Goal: Navigation & Orientation: Find specific page/section

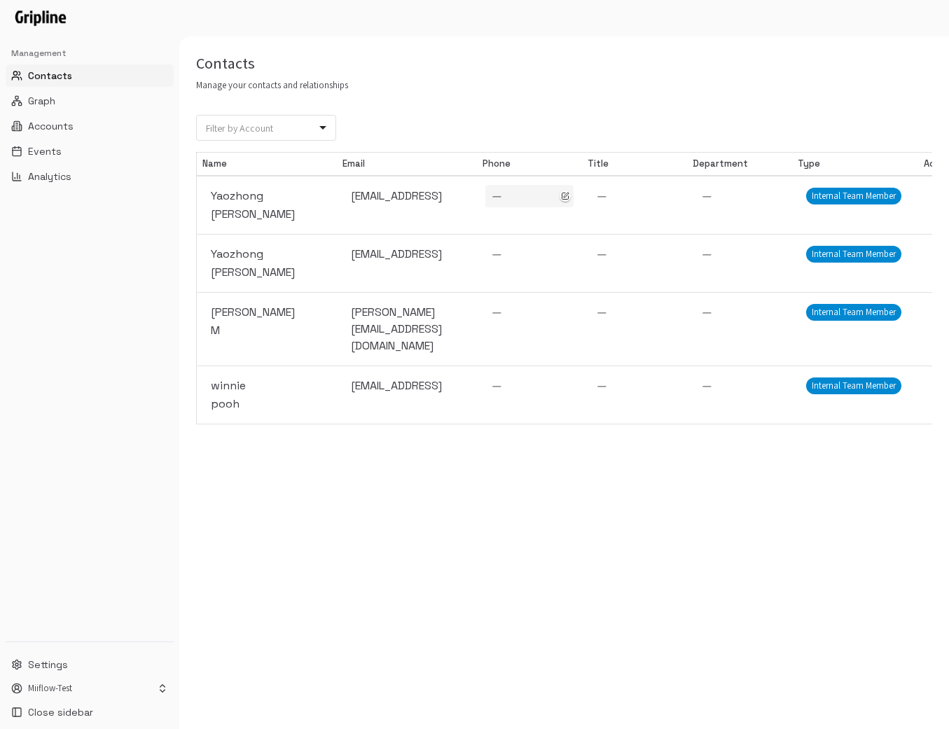
click at [508, 195] on div "—" at bounding box center [529, 196] width 77 height 17
click at [534, 473] on div "Contacts Manage your contacts and relationships Filter by Account ​ Filter by A…" at bounding box center [564, 382] width 770 height 693
click at [569, 221] on icon "button" at bounding box center [567, 220] width 10 height 10
click at [610, 106] on div "Contacts Manage your contacts and relationships Filter by Account ​ Filter by A…" at bounding box center [564, 382] width 770 height 693
click at [608, 198] on div "—" at bounding box center [634, 196] width 77 height 17
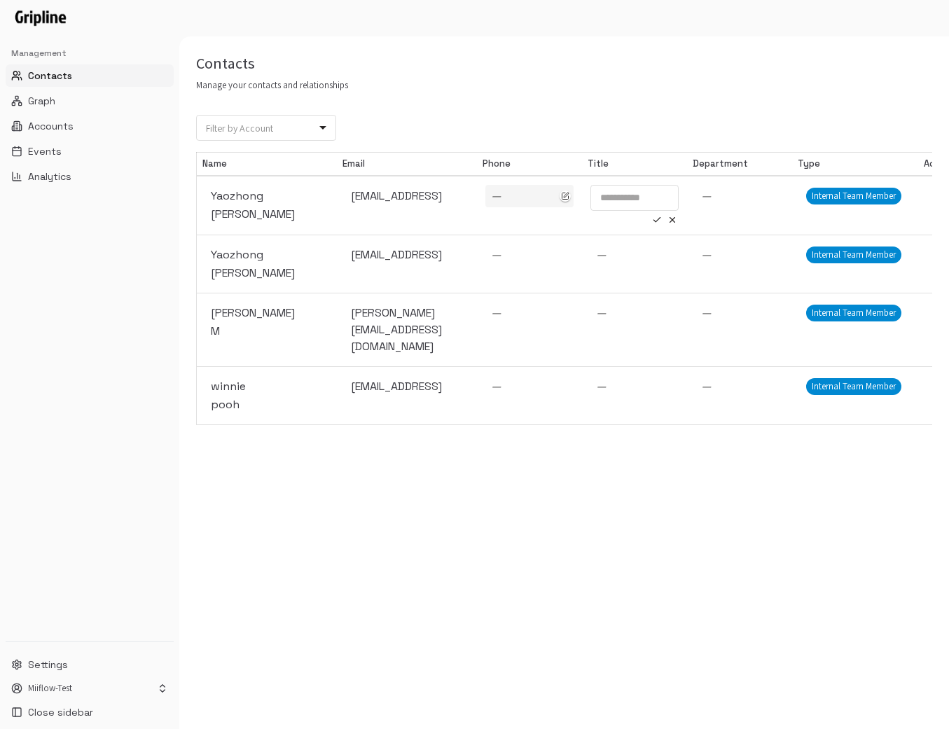
click at [634, 86] on div "Contacts Manage your contacts and relationships" at bounding box center [564, 72] width 770 height 39
click at [674, 223] on icon "button" at bounding box center [671, 220] width 5 height 5
click at [54, 98] on span "Graph" at bounding box center [41, 101] width 27 height 14
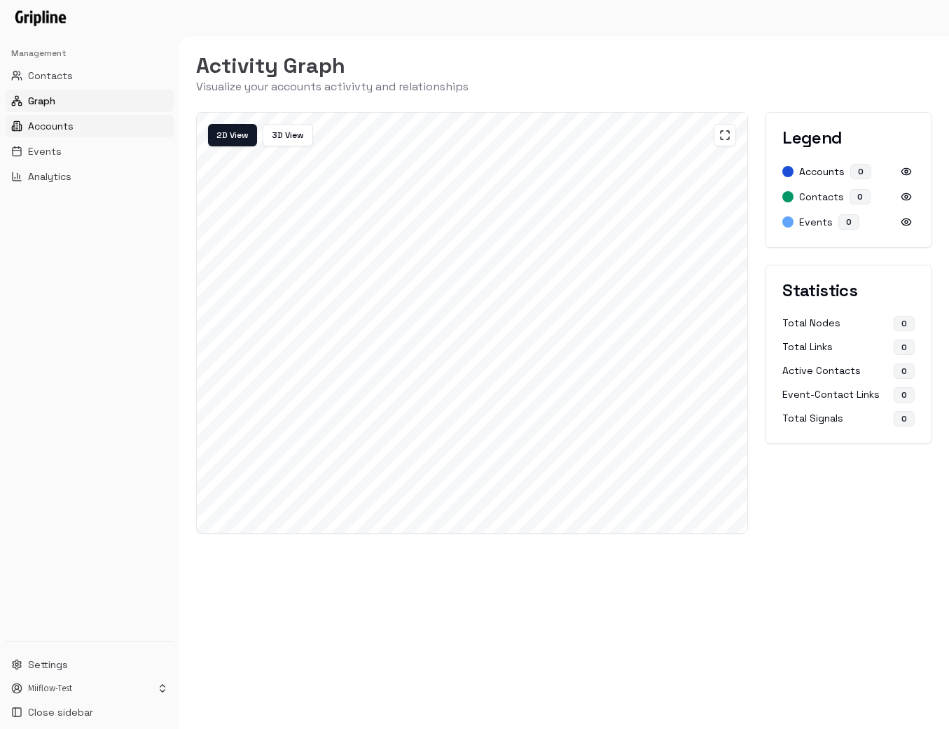
click at [56, 120] on span "Accounts" at bounding box center [51, 126] width 46 height 14
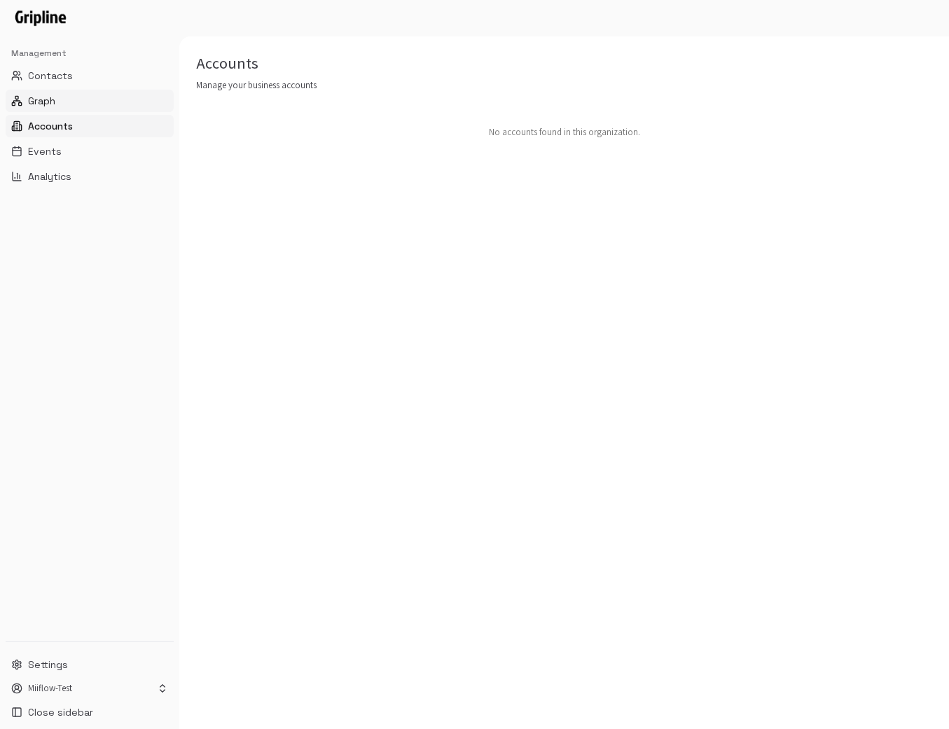
click at [82, 102] on button "Graph" at bounding box center [90, 101] width 168 height 22
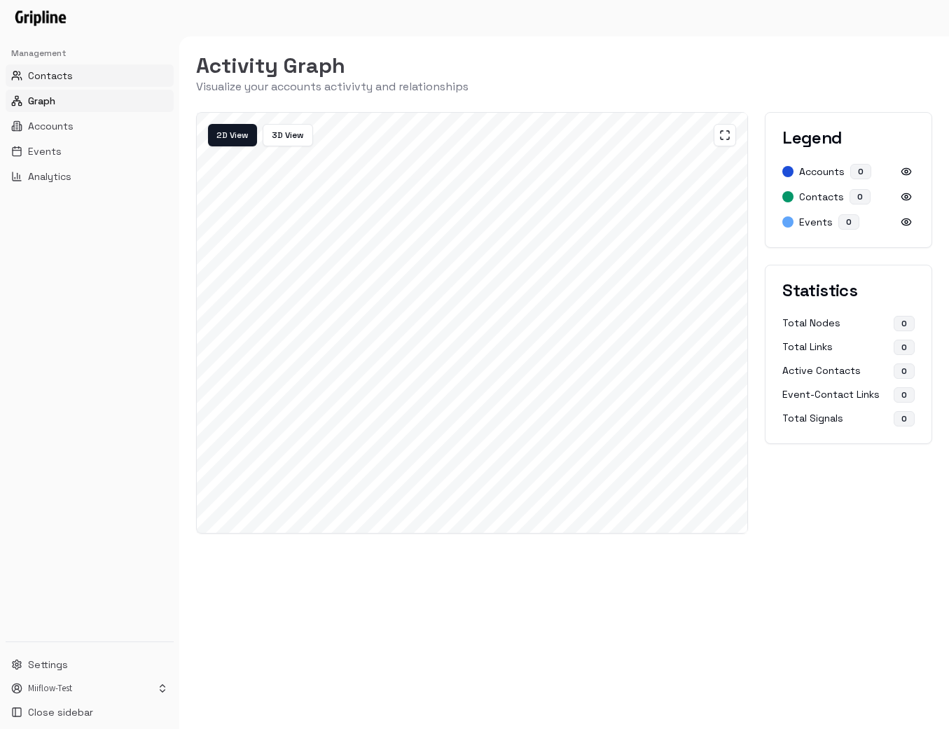
click at [83, 78] on button "Contacts" at bounding box center [90, 75] width 168 height 22
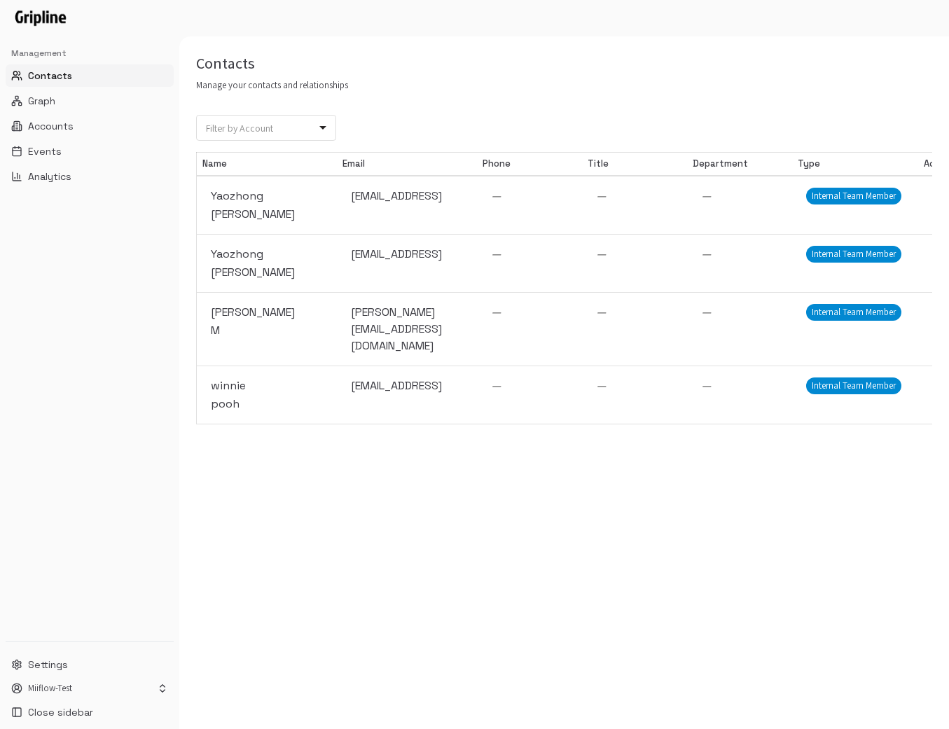
scroll to position [0, 412]
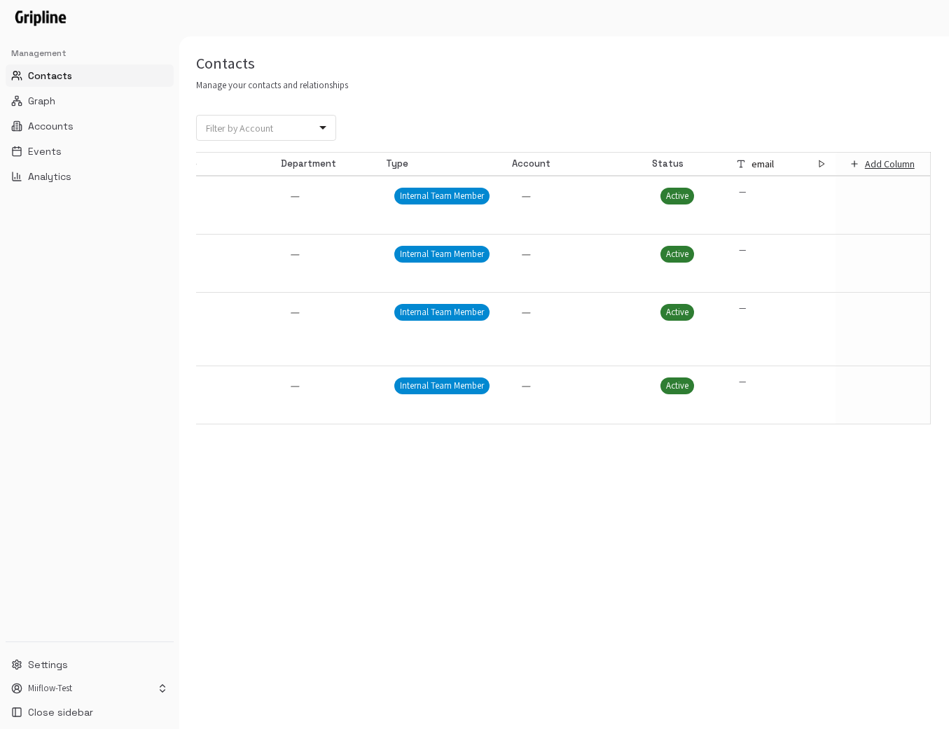
click at [699, 193] on p "—" at bounding box center [742, 192] width 7 height 13
click at [699, 190] on div "—" at bounding box center [783, 192] width 88 height 14
click at [699, 190] on p "—" at bounding box center [742, 192] width 7 height 13
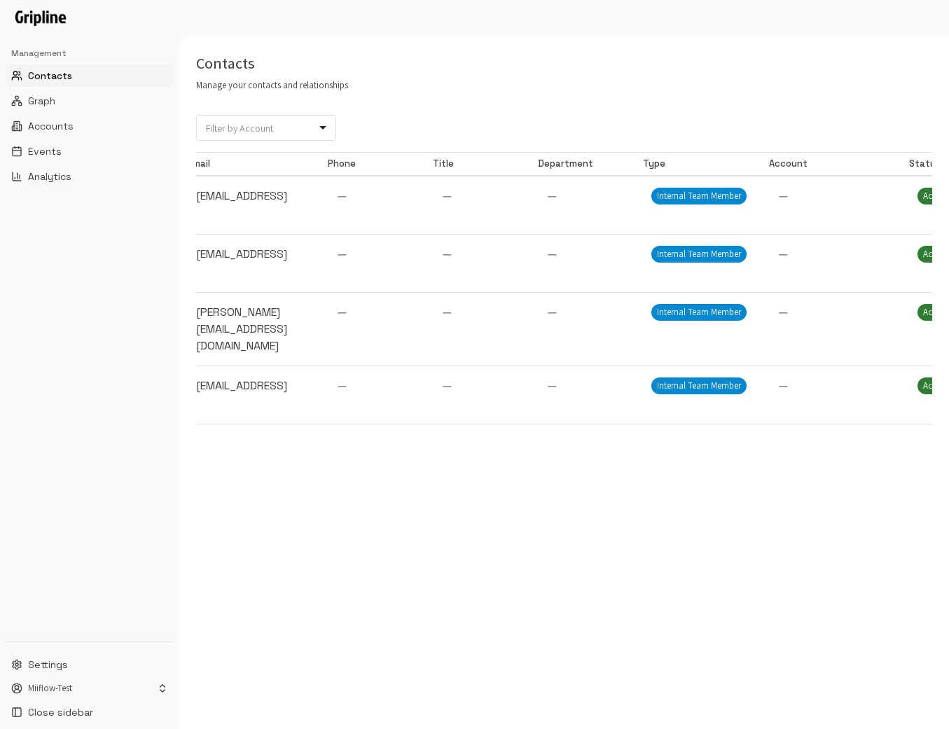
scroll to position [0, 0]
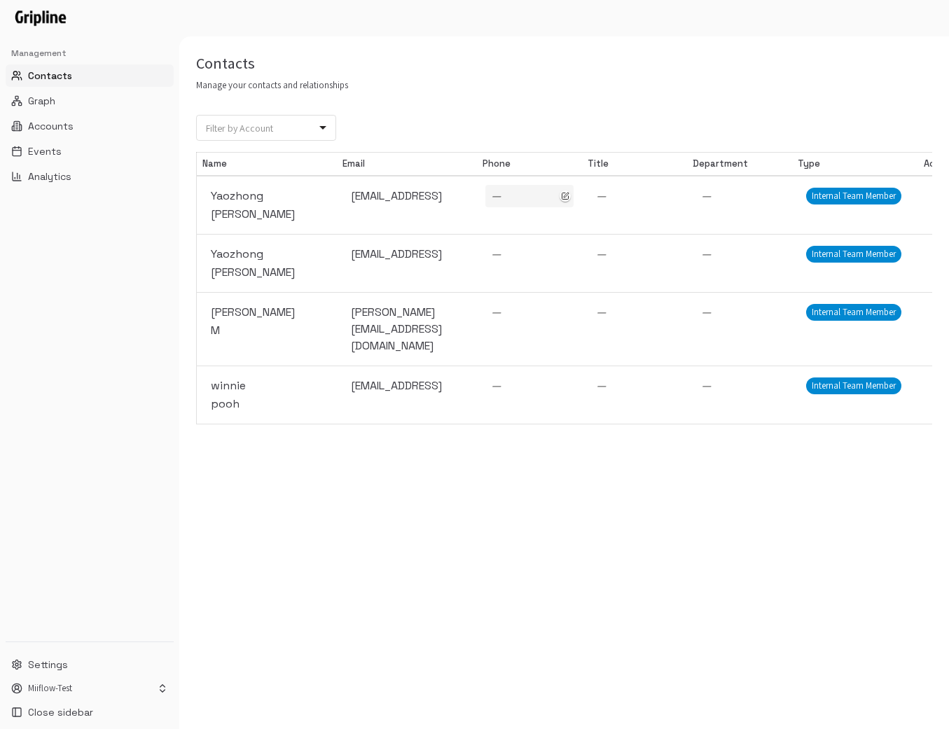
click at [501, 194] on div "—" at bounding box center [529, 196] width 77 height 17
click at [501, 194] on input "tel" at bounding box center [529, 198] width 88 height 26
click at [529, 523] on div "Contacts Manage your contacts and relationships Filter by Account ​ Filter by A…" at bounding box center [564, 382] width 770 height 693
click at [569, 217] on icon "button" at bounding box center [567, 220] width 10 height 10
click at [518, 377] on div "—" at bounding box center [529, 385] width 77 height 17
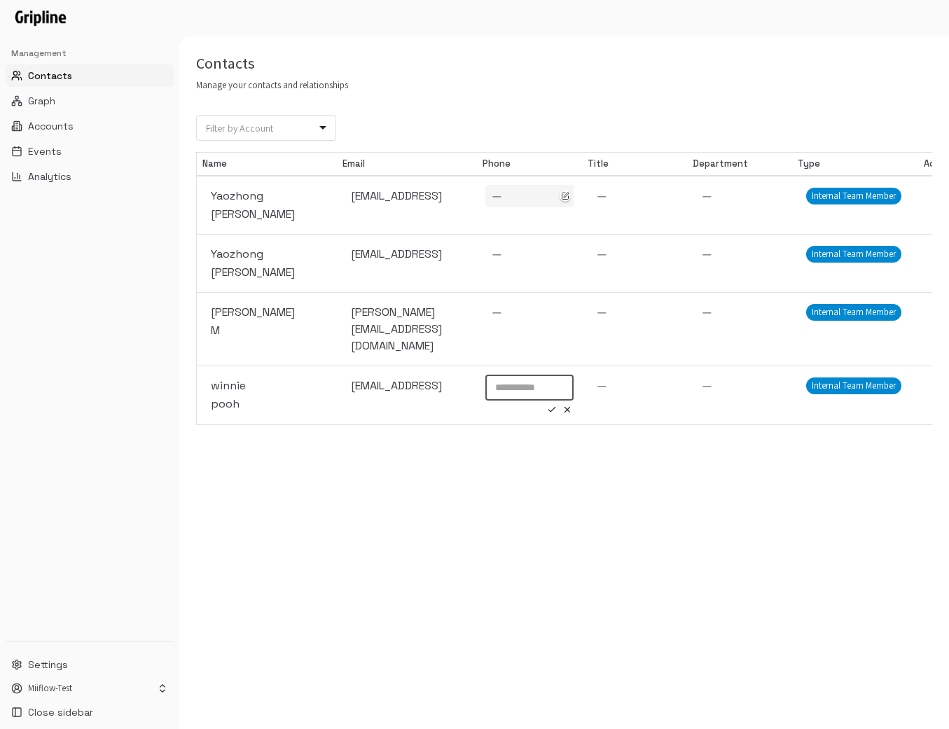
click at [518, 375] on input "tel" at bounding box center [529, 388] width 88 height 26
click at [508, 470] on div "Contacts Manage your contacts and relationships Filter by Account ​ Filter by A…" at bounding box center [564, 382] width 770 height 693
click at [46, 96] on span "Graph" at bounding box center [41, 101] width 27 height 14
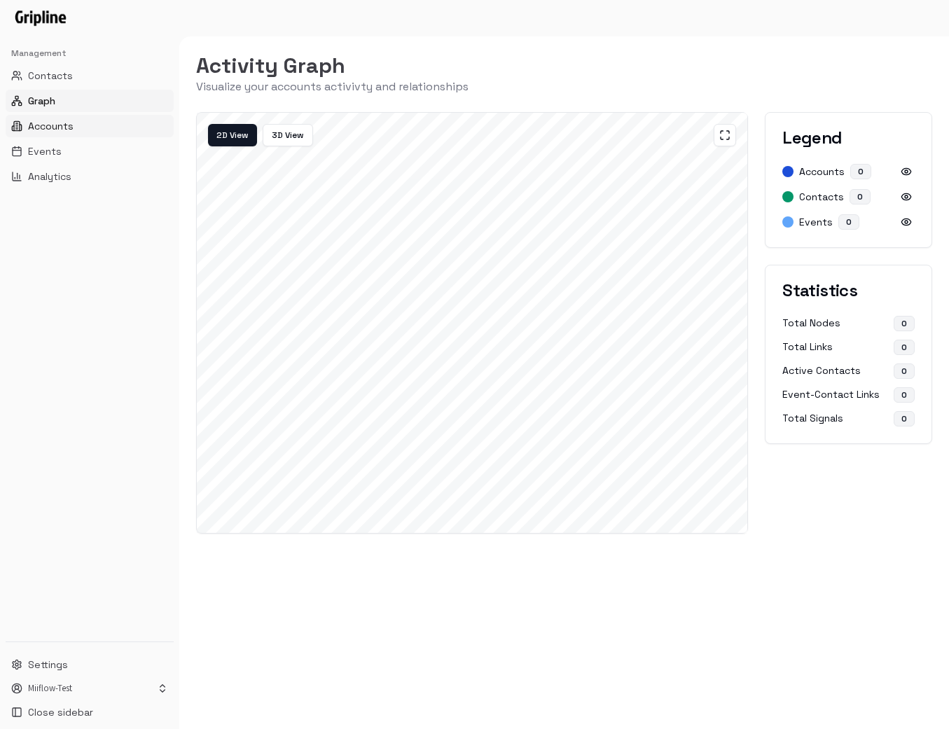
click at [44, 129] on span "Accounts" at bounding box center [51, 126] width 46 height 14
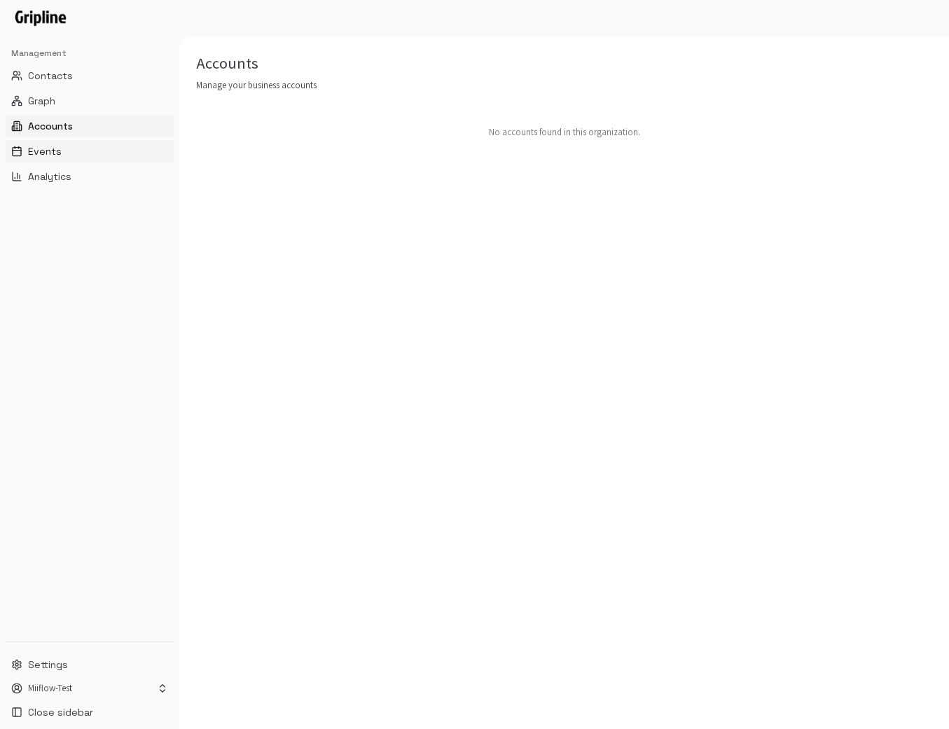
click at [57, 143] on button "Events" at bounding box center [90, 151] width 168 height 22
click at [68, 72] on span "Contacts" at bounding box center [50, 76] width 45 height 14
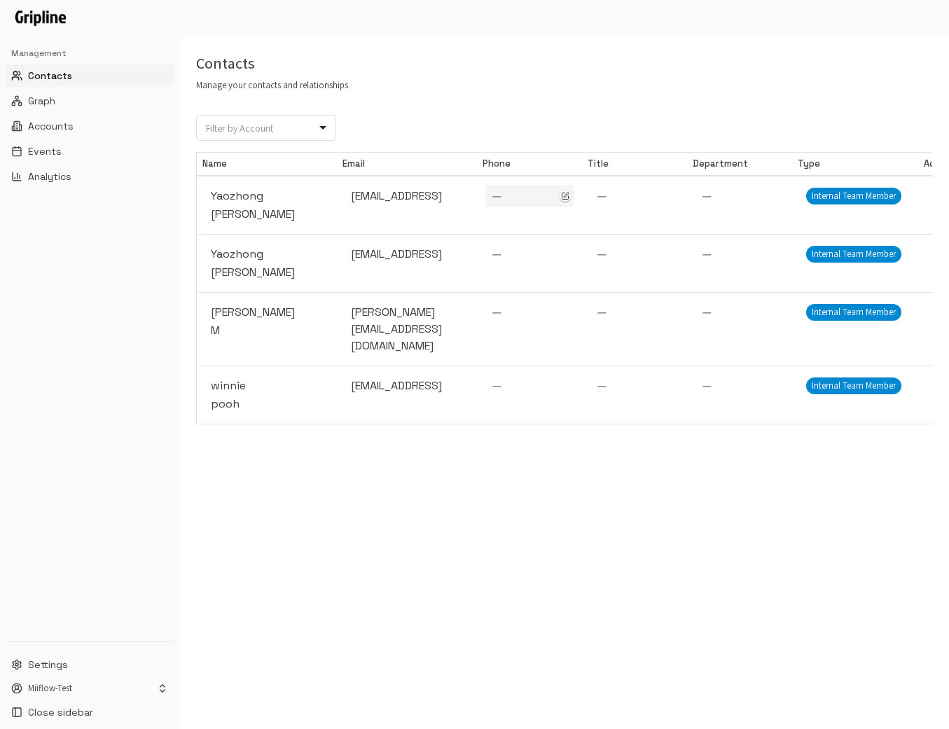
click at [497, 195] on span "—" at bounding box center [496, 195] width 11 height 15
click at [509, 531] on div "Contacts Manage your contacts and relationships Filter by Account ​ Filter by A…" at bounding box center [564, 382] width 770 height 693
click at [567, 218] on icon "button" at bounding box center [567, 220] width 10 height 10
click at [53, 151] on span "Events" at bounding box center [45, 151] width 34 height 14
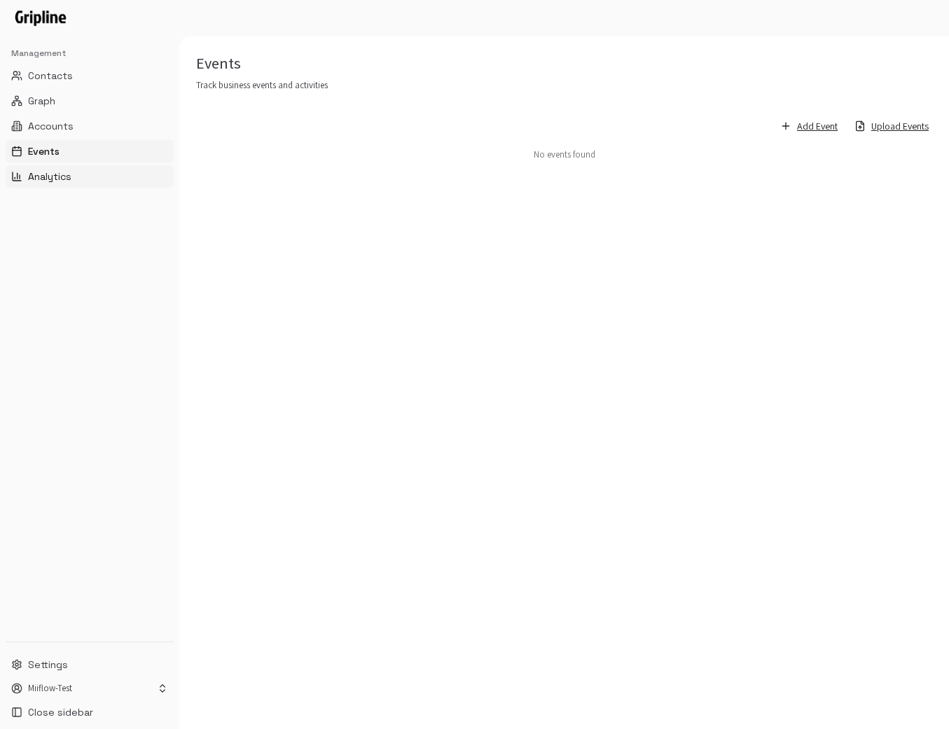
click at [52, 172] on span "Analytics" at bounding box center [49, 176] width 43 height 14
click at [55, 162] on ul "Contacts Graph Accounts Events Analytics" at bounding box center [90, 125] width 168 height 123
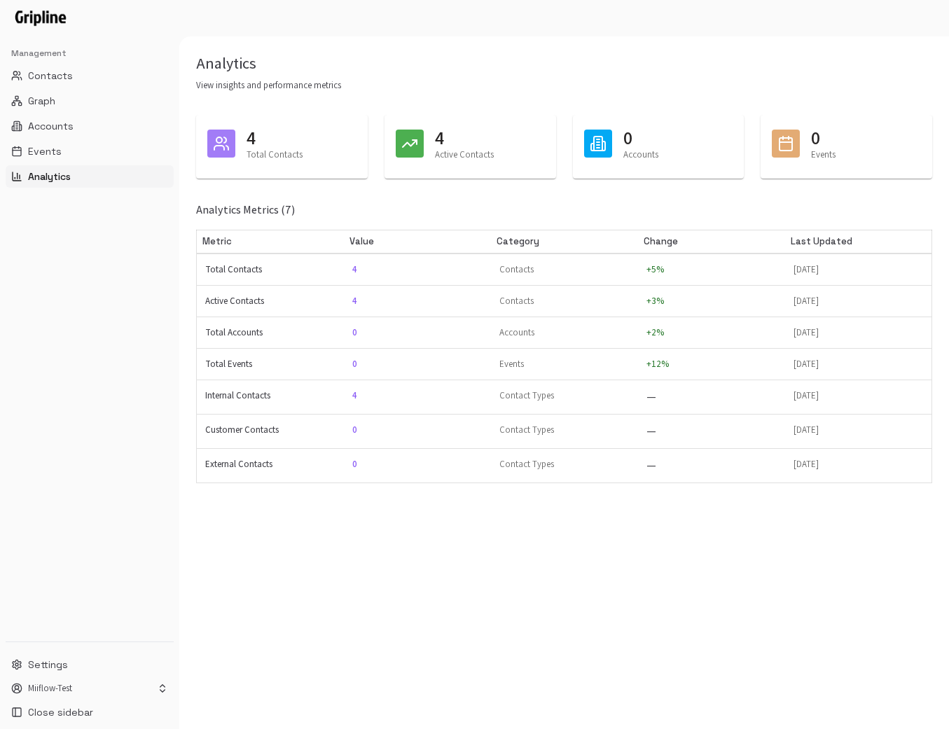
click at [496, 27] on div at bounding box center [474, 17] width 949 height 34
click at [84, 70] on button "Contacts" at bounding box center [90, 75] width 168 height 22
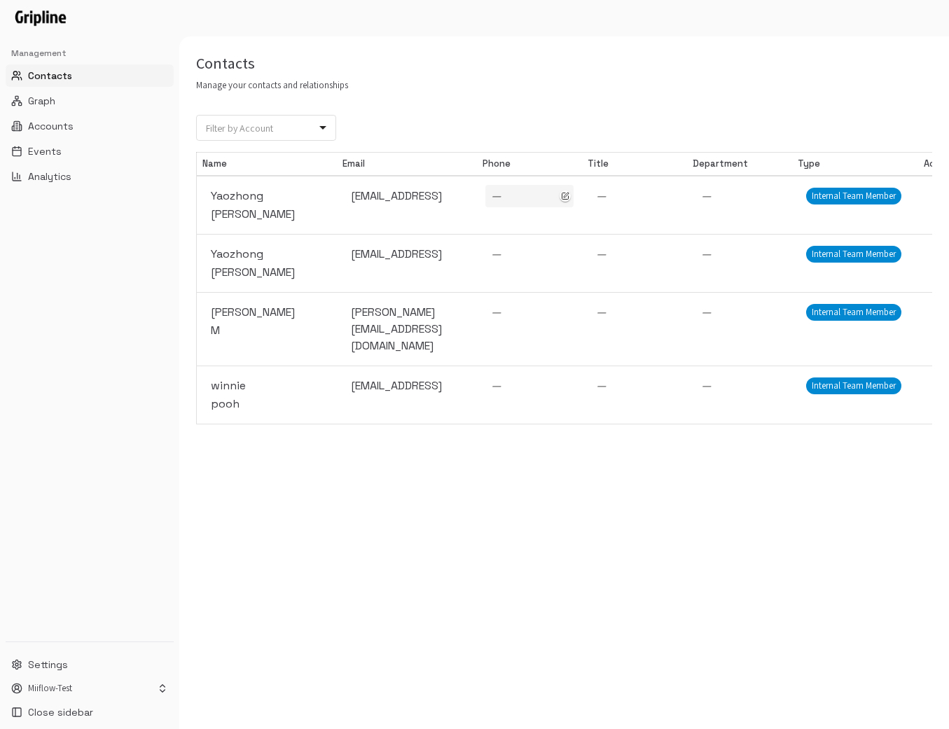
click at [515, 197] on div "—" at bounding box center [529, 196] width 77 height 17
click at [627, 202] on div "—" at bounding box center [634, 196] width 77 height 17
click at [640, 531] on div "Contacts Manage your contacts and relationships Filter by Account ​ Filter by A…" at bounding box center [564, 382] width 770 height 693
click at [568, 221] on icon "button" at bounding box center [567, 220] width 10 height 10
click at [674, 221] on icon "button" at bounding box center [672, 220] width 10 height 10
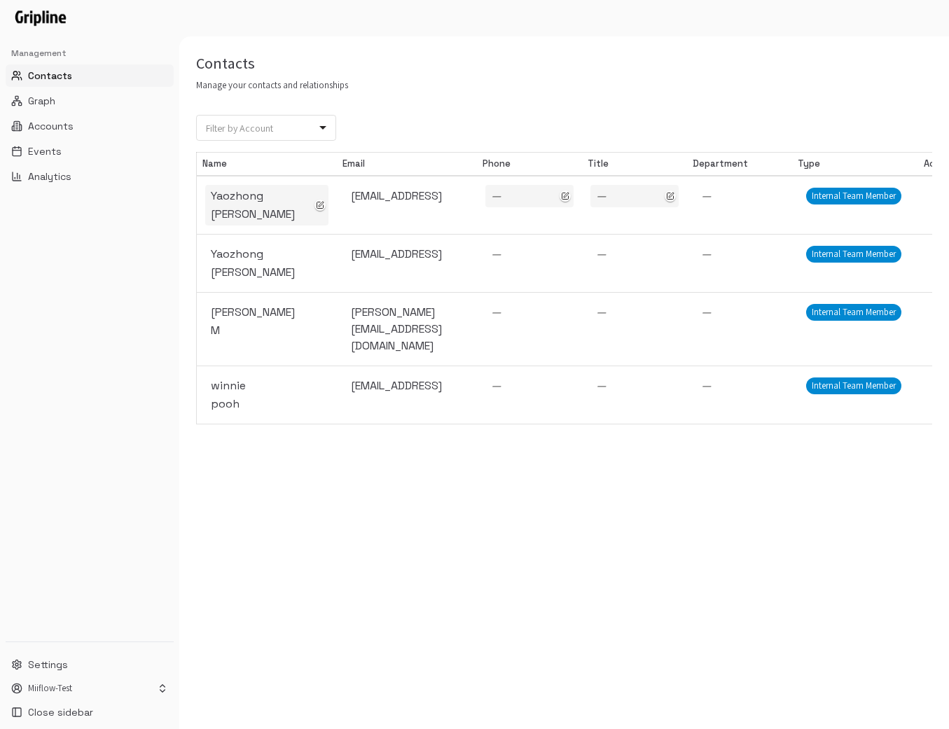
click at [294, 206] on div "[PERSON_NAME]" at bounding box center [267, 205] width 112 height 35
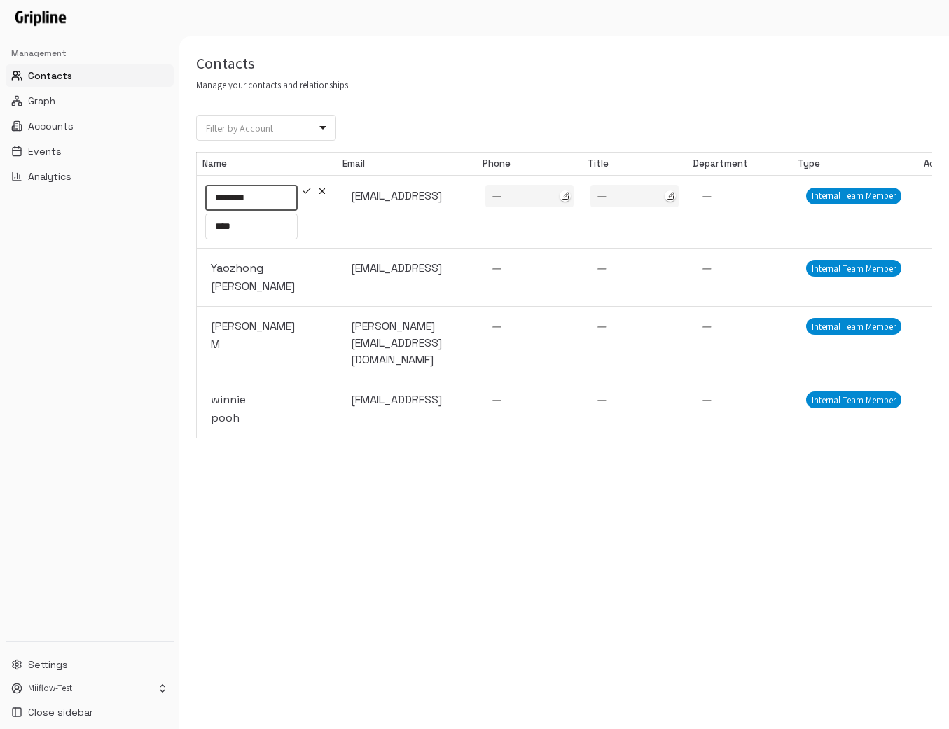
click at [294, 206] on input "********" at bounding box center [251, 198] width 92 height 26
click at [311, 515] on div "Contacts Manage your contacts and relationships Filter by Account ​ Filter by A…" at bounding box center [564, 382] width 770 height 693
click at [323, 194] on icon "button" at bounding box center [322, 191] width 10 height 10
